Goal: Transaction & Acquisition: Purchase product/service

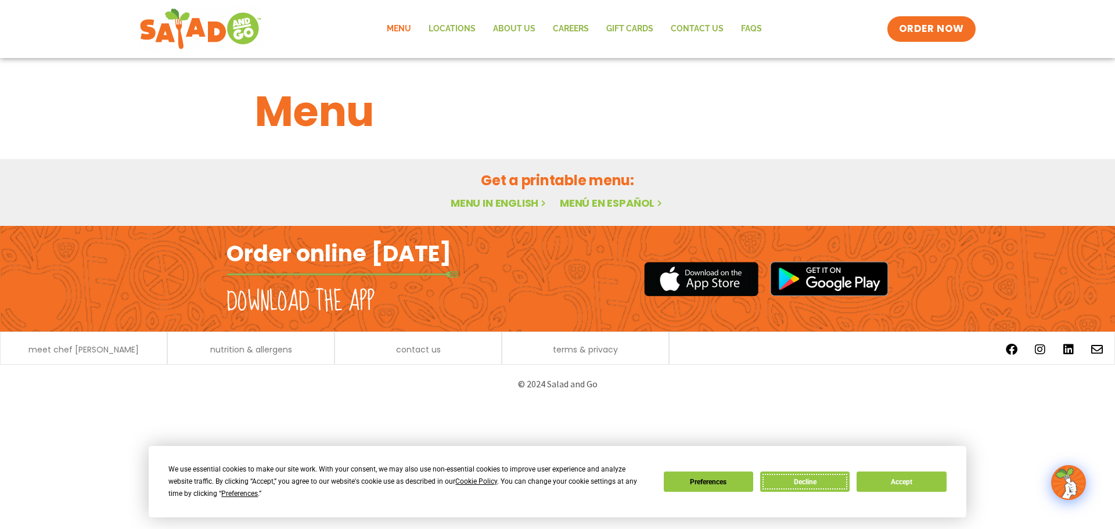
click at [826, 484] on button "Decline" at bounding box center [804, 482] width 89 height 20
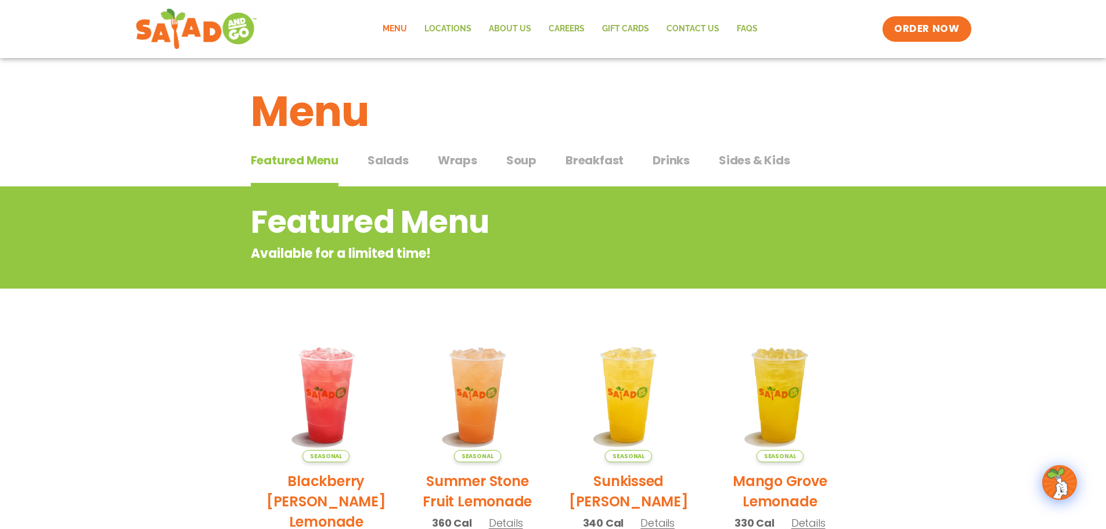
click at [444, 159] on span "Wraps" at bounding box center [457, 160] width 39 height 17
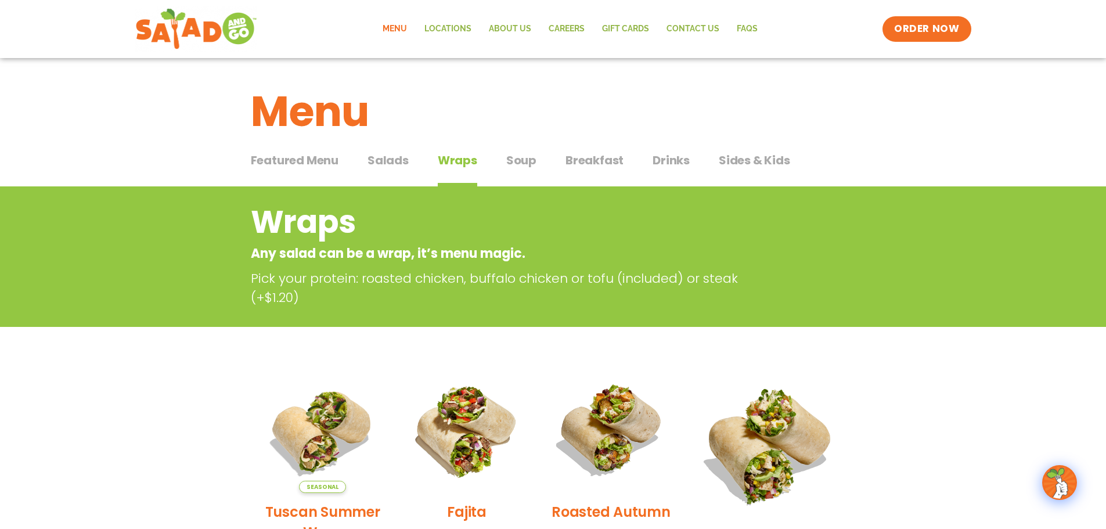
click at [593, 163] on span "Breakfast" at bounding box center [595, 160] width 58 height 17
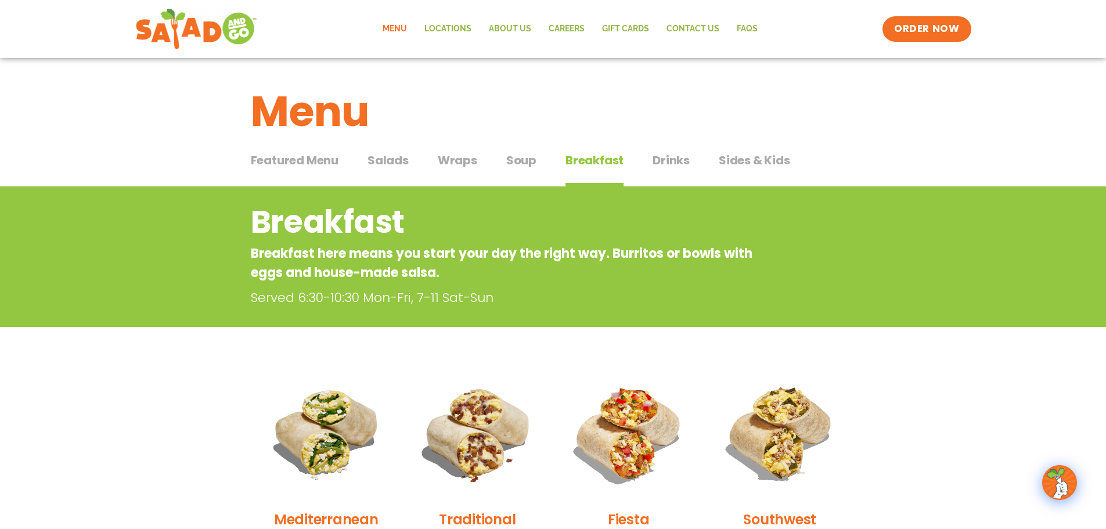
click at [467, 160] on span "Wraps" at bounding box center [457, 160] width 39 height 17
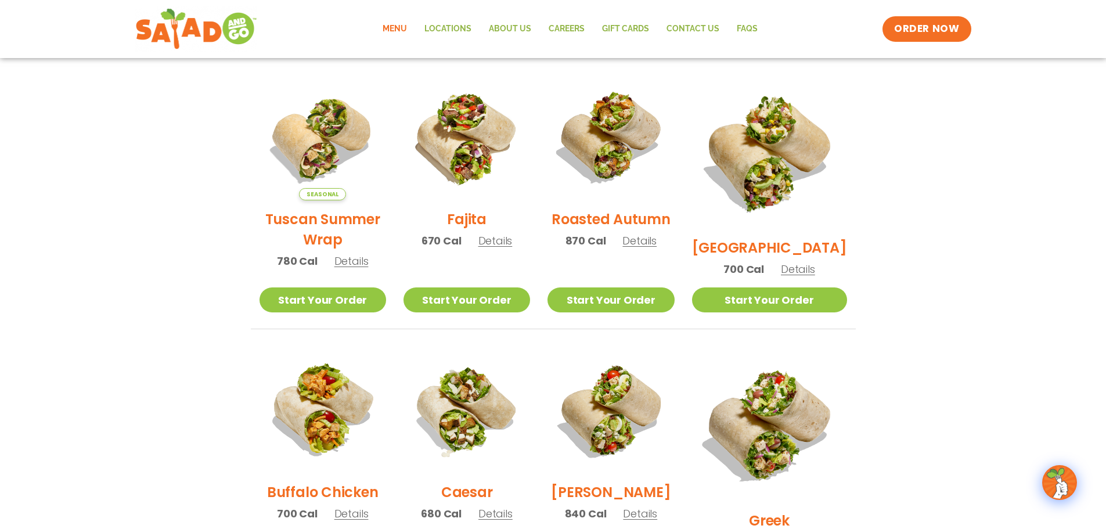
scroll to position [290, 0]
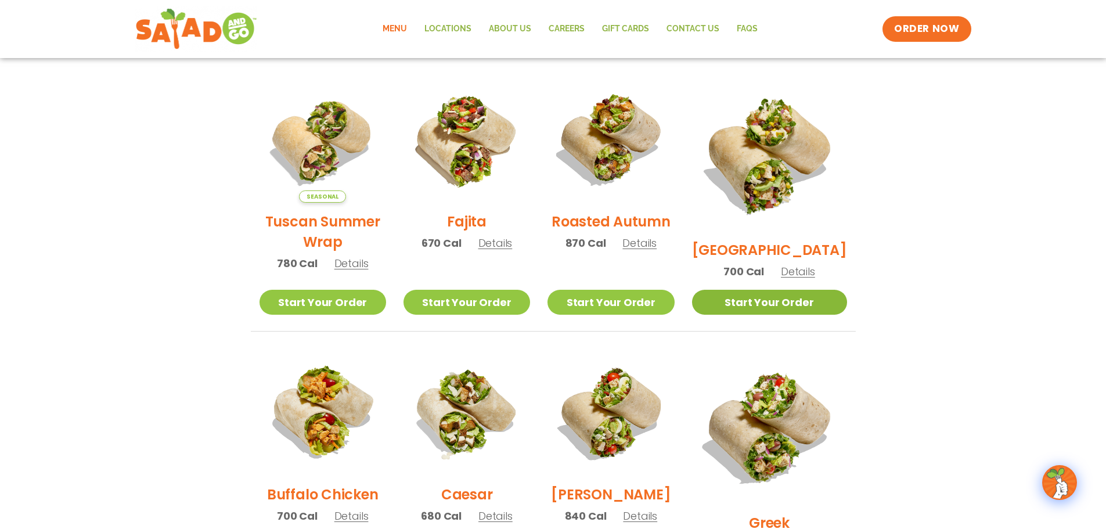
click at [787, 305] on link "Start Your Order" at bounding box center [769, 302] width 155 height 25
